Goal: Transaction & Acquisition: Obtain resource

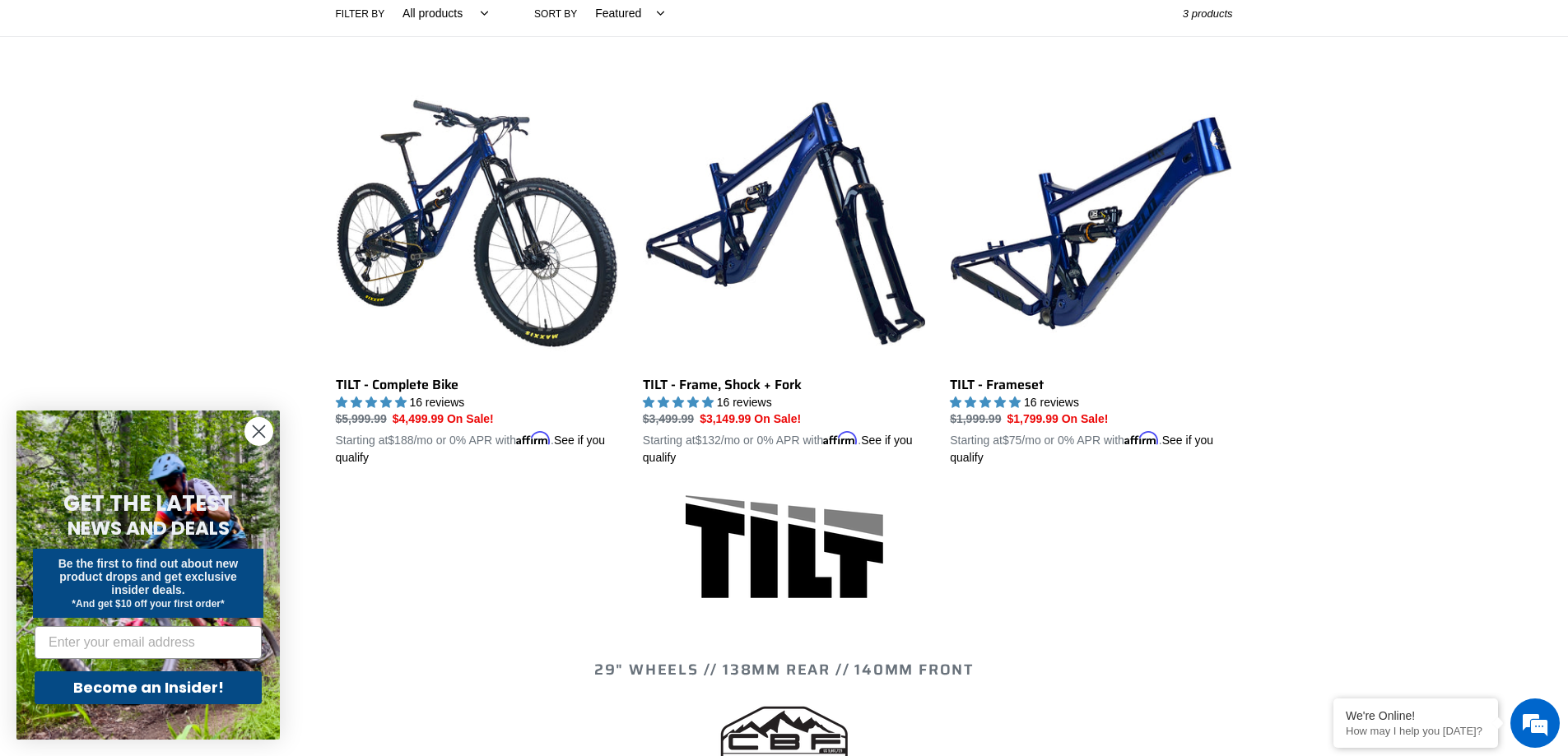
scroll to position [329, 0]
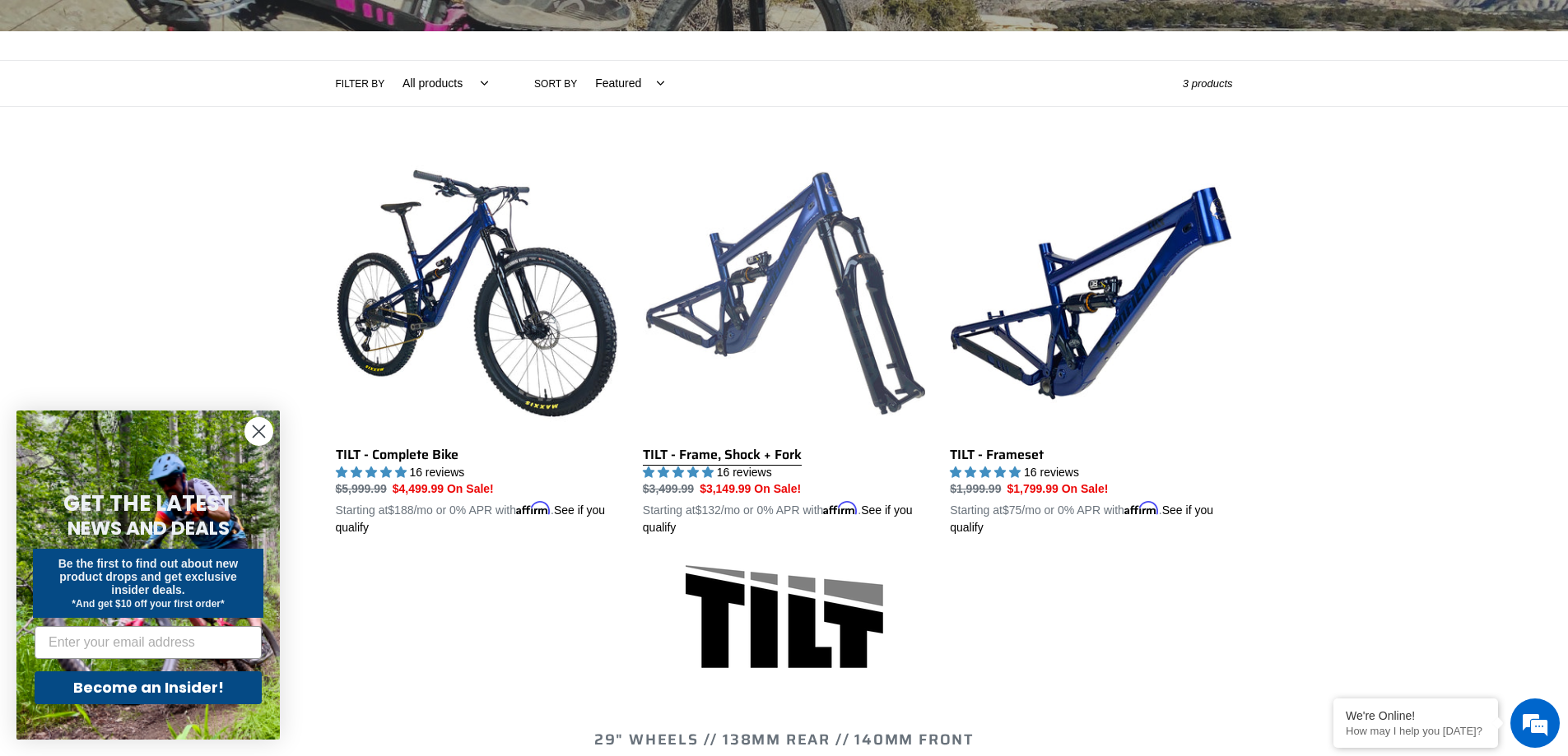
click at [891, 348] on link "TILT - Frame, Shock + Fork" at bounding box center [783, 344] width 282 height 385
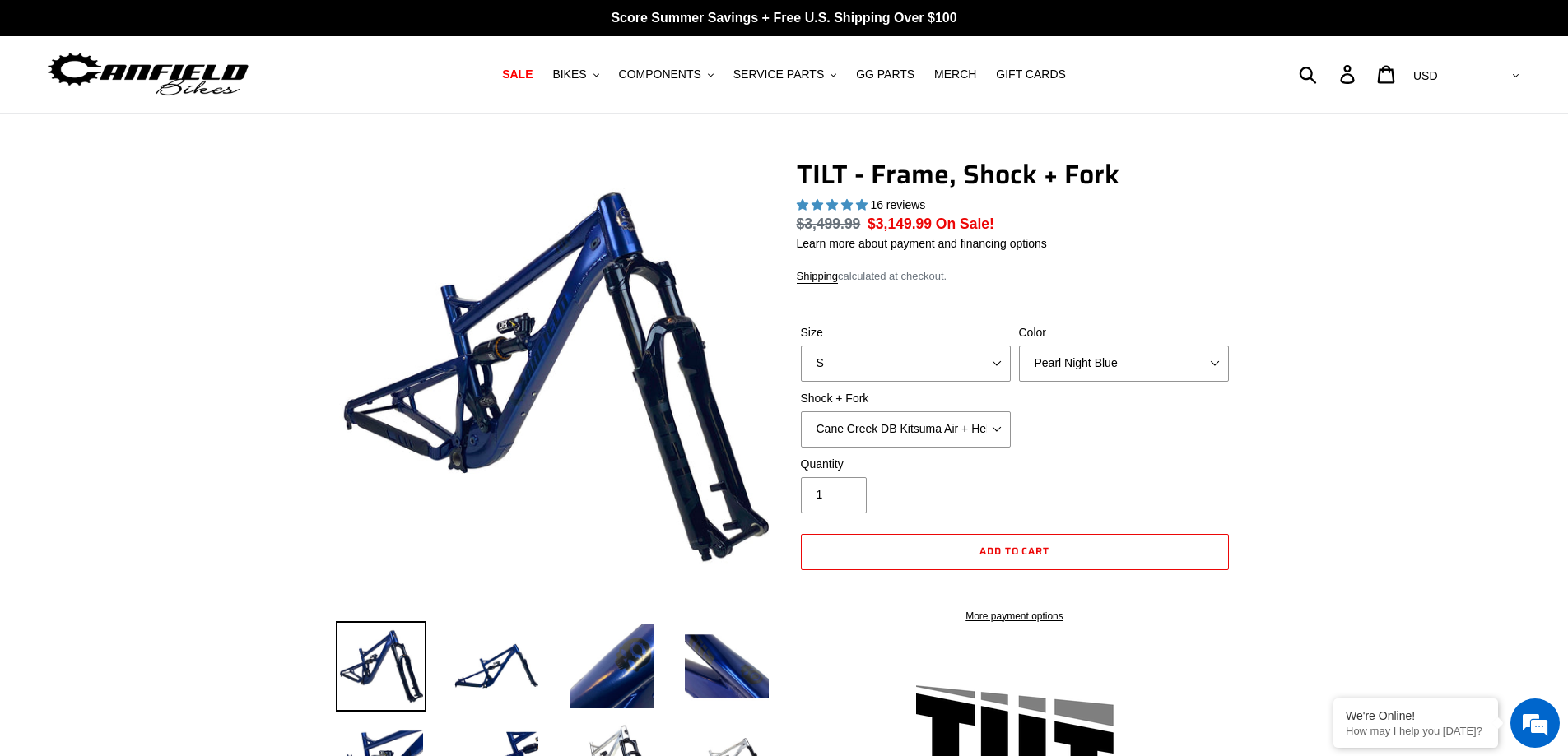
select select "highest-rating"
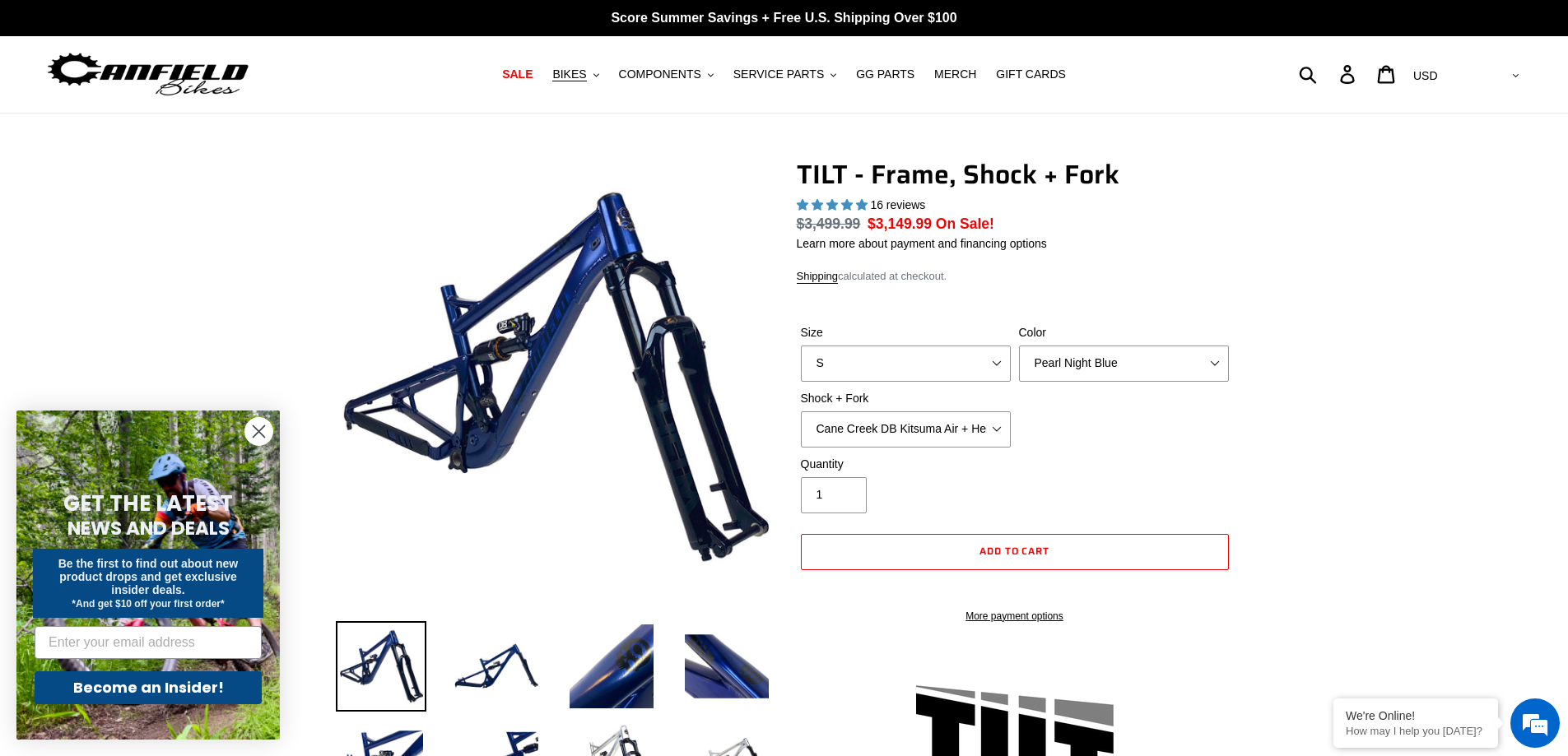
click at [1099, 413] on div "Size S M L XL Color Pearl Night Blue Shock + Fork Cane Creek DB Kitsuma Air + H…" at bounding box center [1015, 389] width 436 height 132
click at [961, 361] on div "Size S M L XL" at bounding box center [905, 352] width 218 height 58
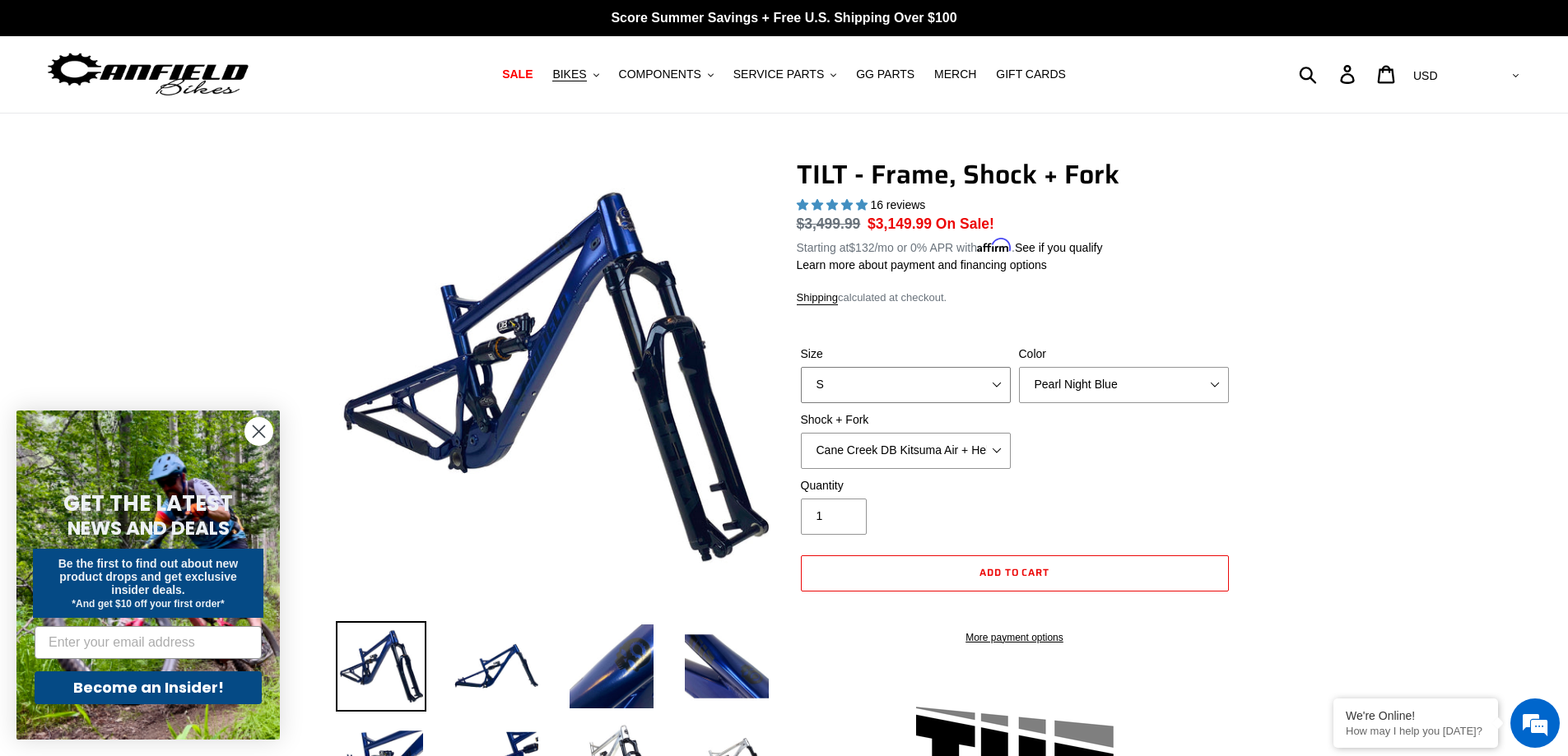
select select "M"
click at [801, 367] on select "S M L XL" at bounding box center [905, 384] width 210 height 36
click at [1122, 374] on select "Pearl Night Blue" at bounding box center [1124, 384] width 210 height 36
click at [1098, 449] on div "Size S M L XL Color Pearl Night Blue Shock + Fork Cane Creek DB Kitsuma Air + H…" at bounding box center [1015, 411] width 436 height 132
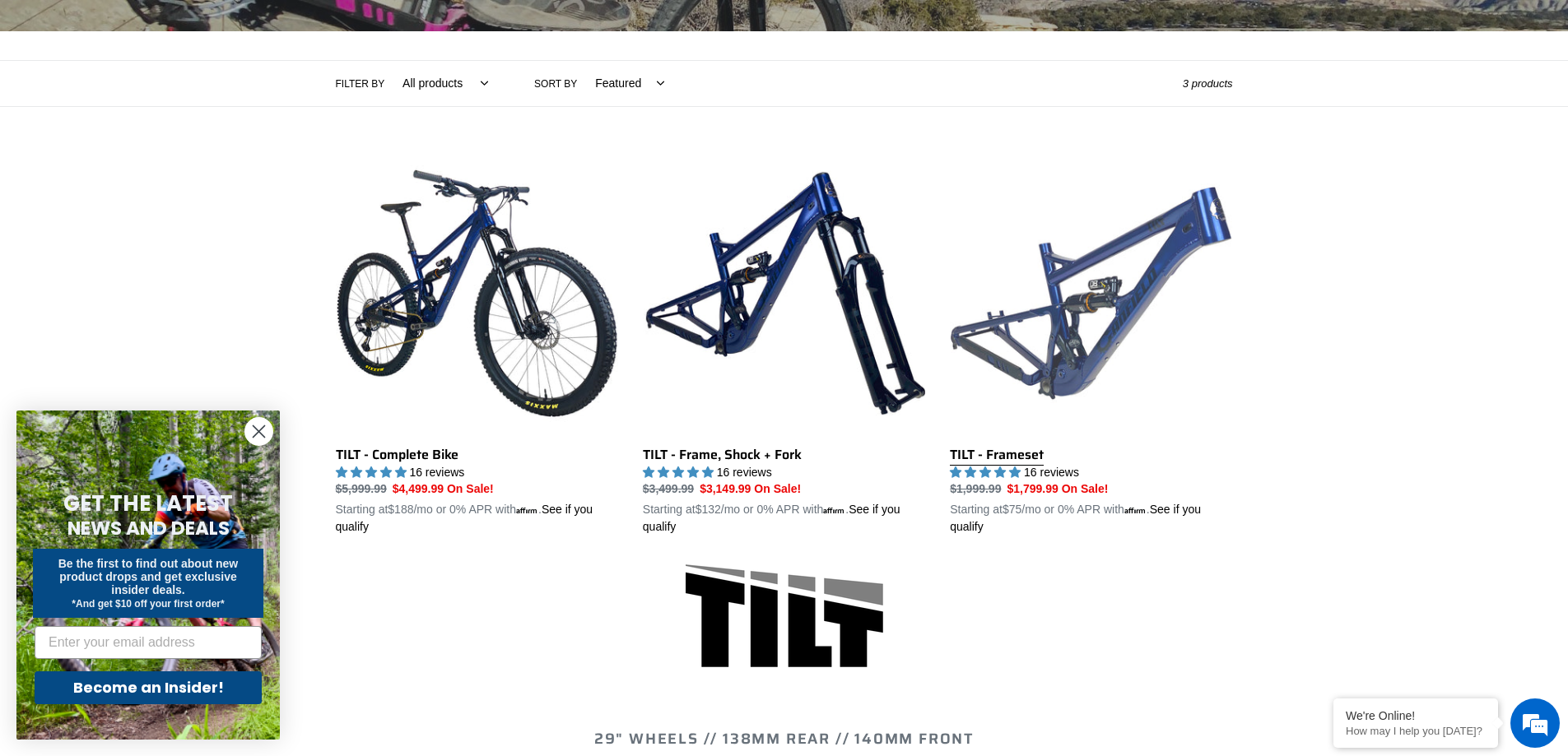
click at [1170, 277] on link "TILT - Frameset" at bounding box center [1090, 344] width 282 height 384
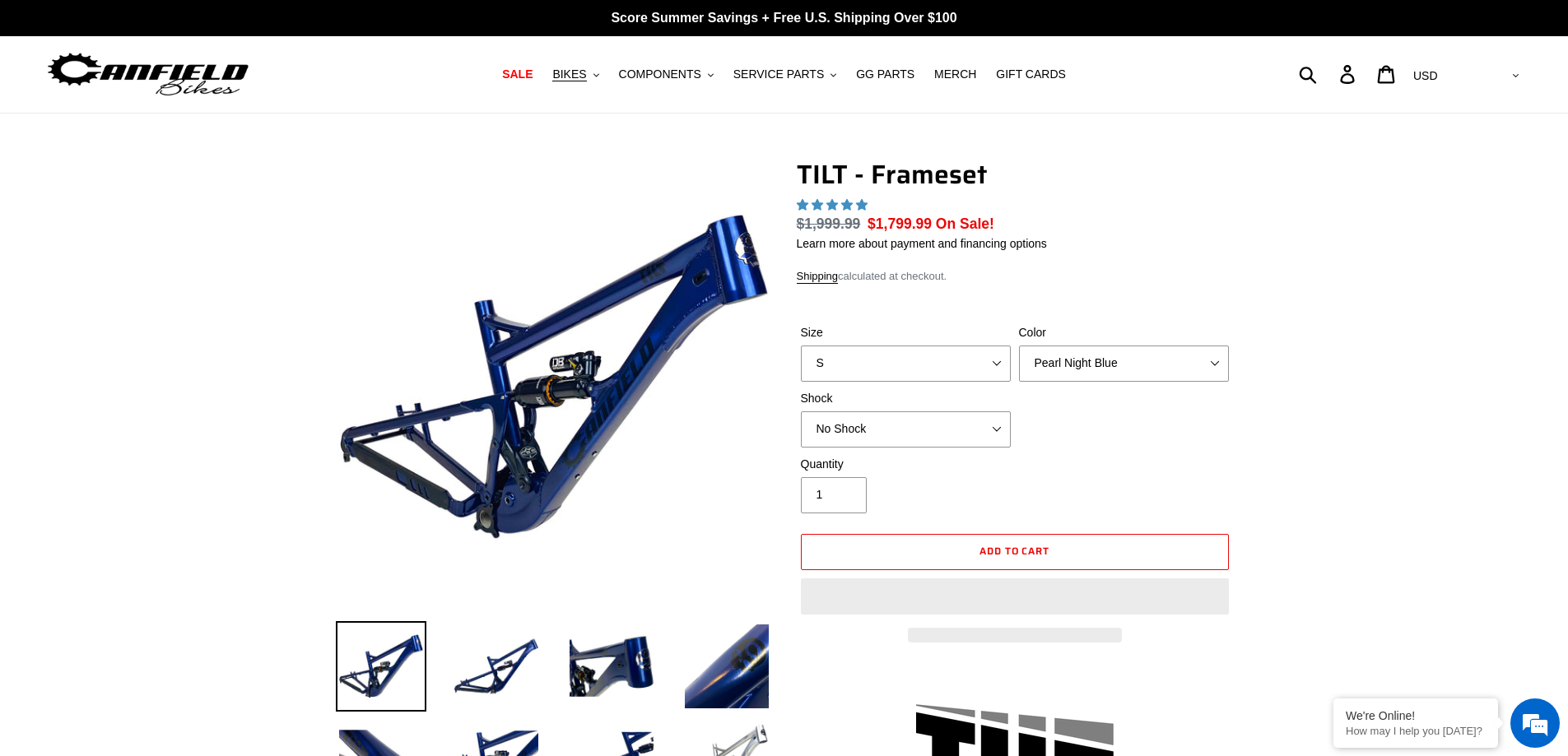
select select "highest-rating"
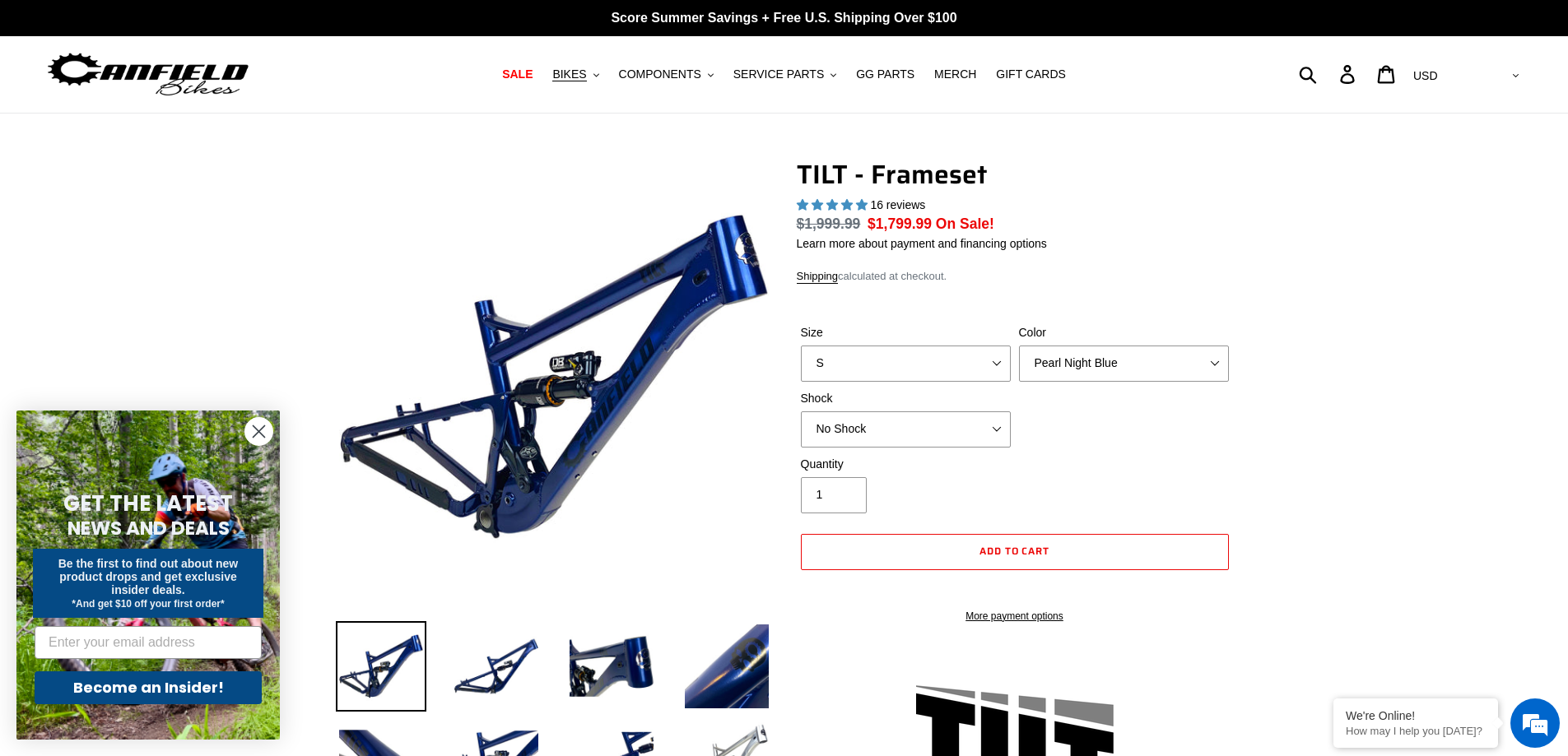
select select "Stealth Silver"
click at [1019, 346] on select "Pearl Night Blue Stealth Silver" at bounding box center [1124, 363] width 210 height 36
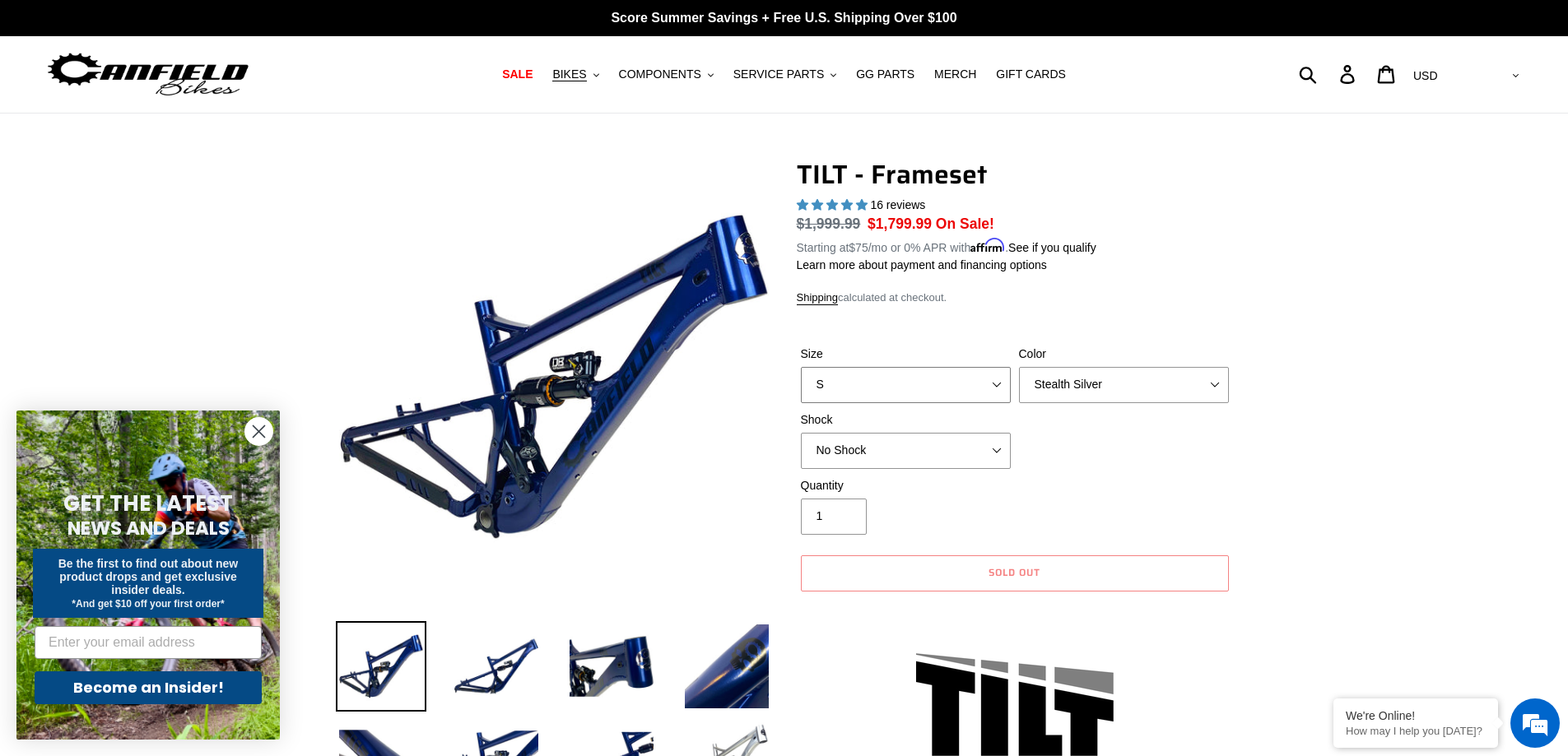
click at [965, 379] on select "S M L XL" at bounding box center [905, 384] width 210 height 36
click at [801, 367] on select "S M L XL" at bounding box center [905, 384] width 210 height 36
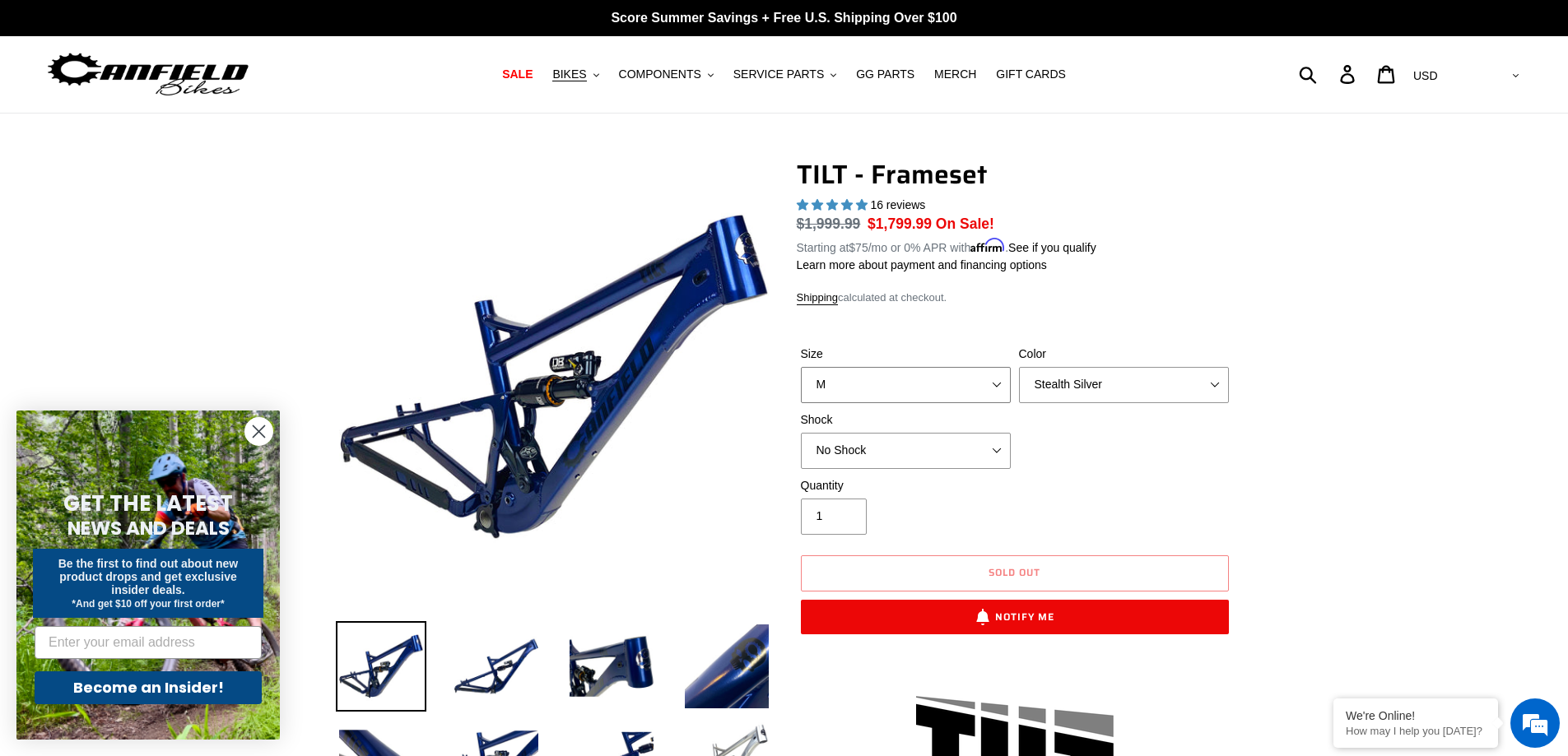
click at [969, 376] on select "S M L XL" at bounding box center [905, 384] width 210 height 36
click at [801, 367] on select "S M L XL" at bounding box center [905, 384] width 210 height 36
click at [970, 372] on select "S M L XL" at bounding box center [905, 384] width 210 height 36
click at [801, 367] on select "S M L XL" at bounding box center [905, 384] width 210 height 36
click at [961, 390] on select "S M L XL" at bounding box center [905, 384] width 210 height 36
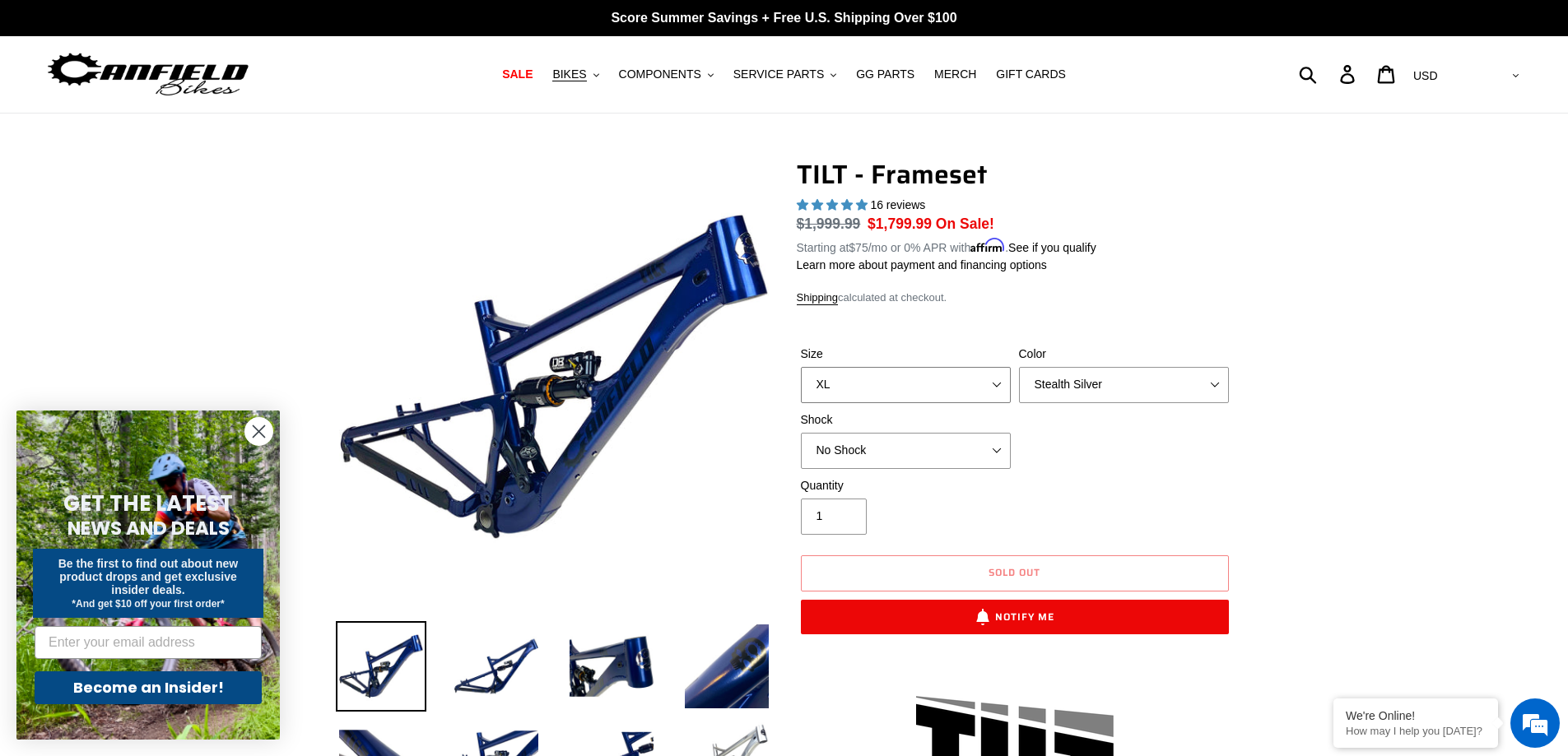
select select "M"
click at [801, 367] on select "S M L XL" at bounding box center [905, 384] width 210 height 36
click at [1058, 429] on div "Size S M L XL Color Pearl Night Blue Stealth Silver Shock No Shock Cane Creek D…" at bounding box center [1015, 411] width 436 height 132
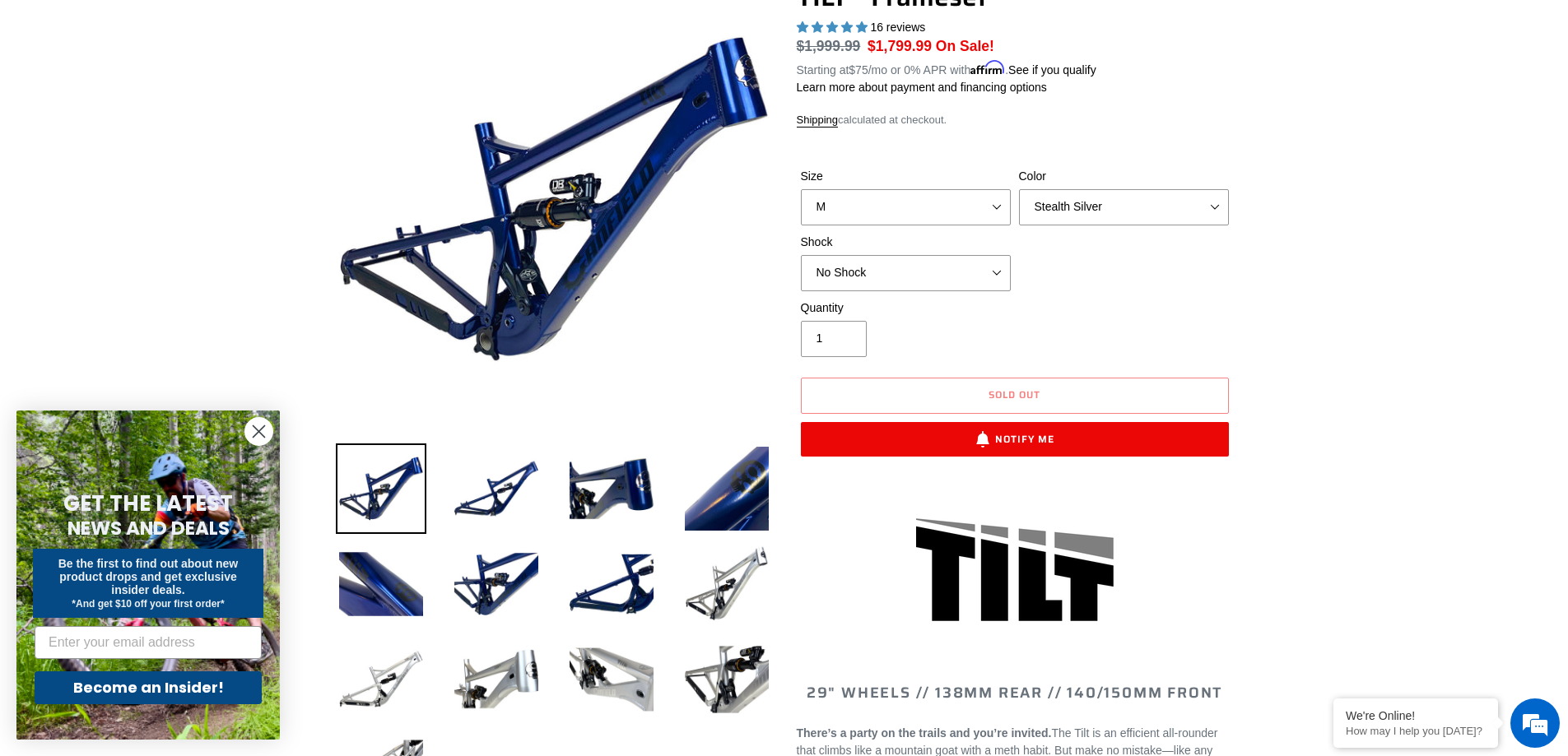
scroll to position [165, 0]
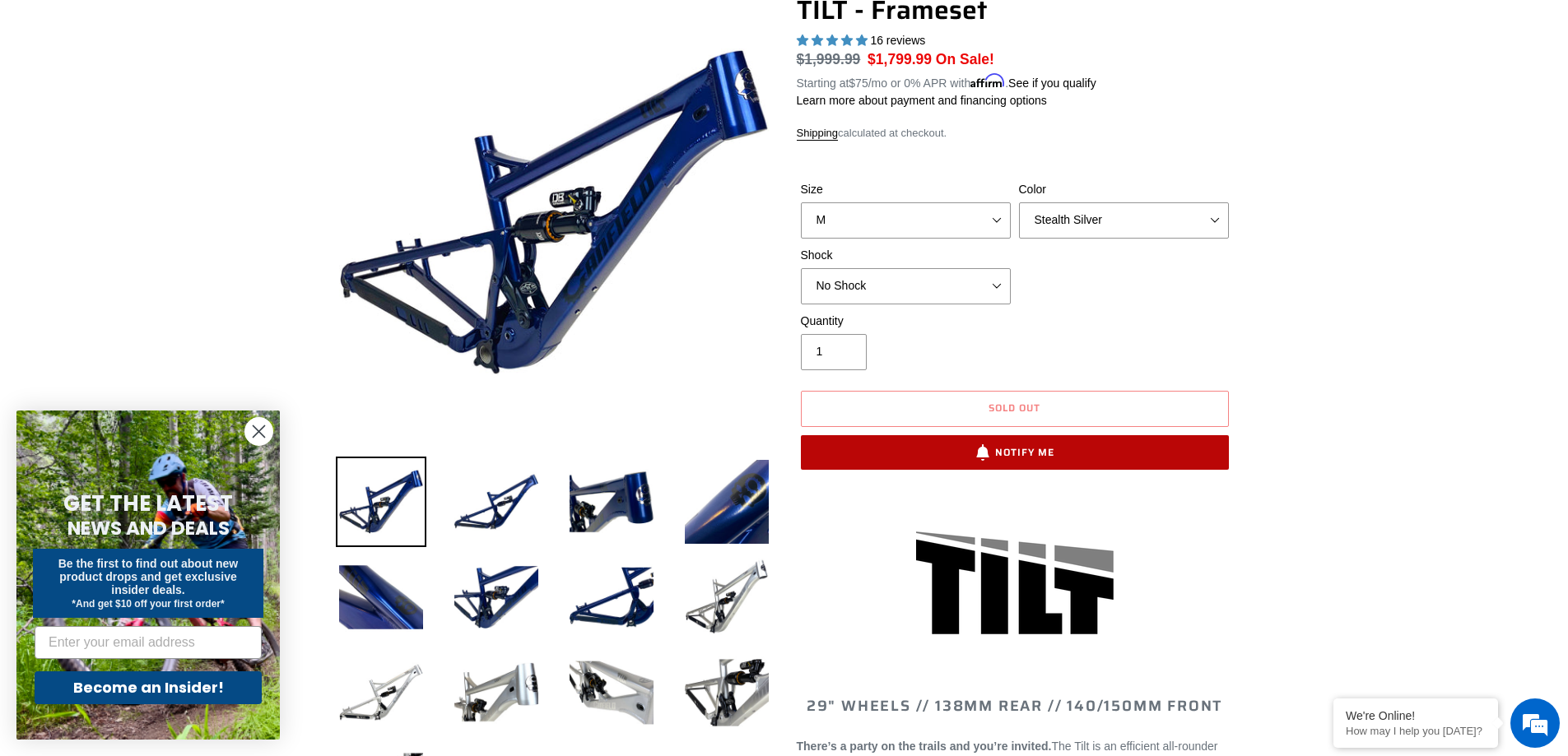
click at [1097, 443] on button "Notify Me" at bounding box center [1014, 452] width 428 height 35
select select "50746192462116"
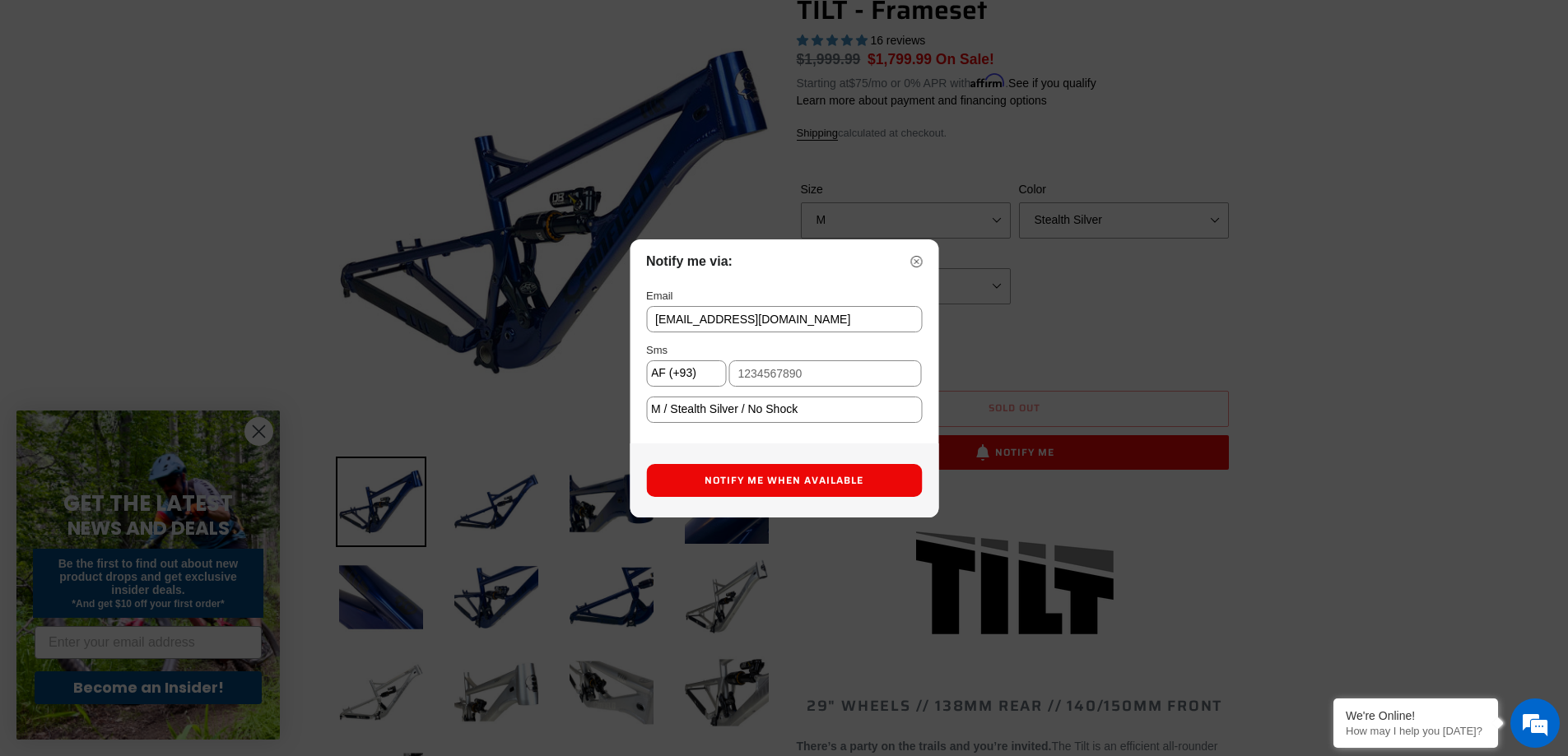
type input "alexilemercier@gmail.com"
click at [855, 376] on input "text" at bounding box center [824, 373] width 193 height 27
type input "7202458459"
click at [797, 483] on button "Notify Me When Available" at bounding box center [784, 480] width 276 height 33
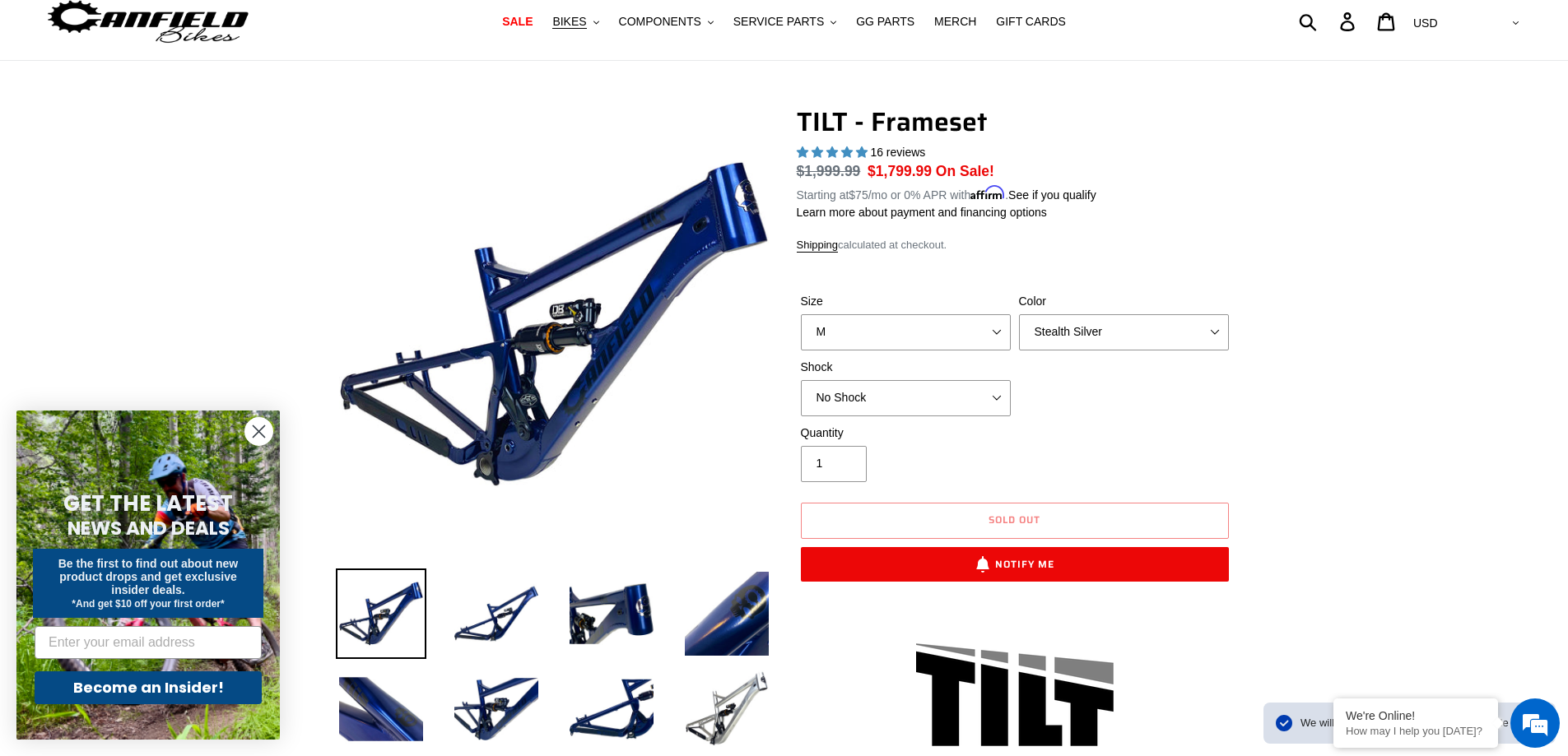
scroll to position [0, 0]
